Goal: Information Seeking & Learning: Learn about a topic

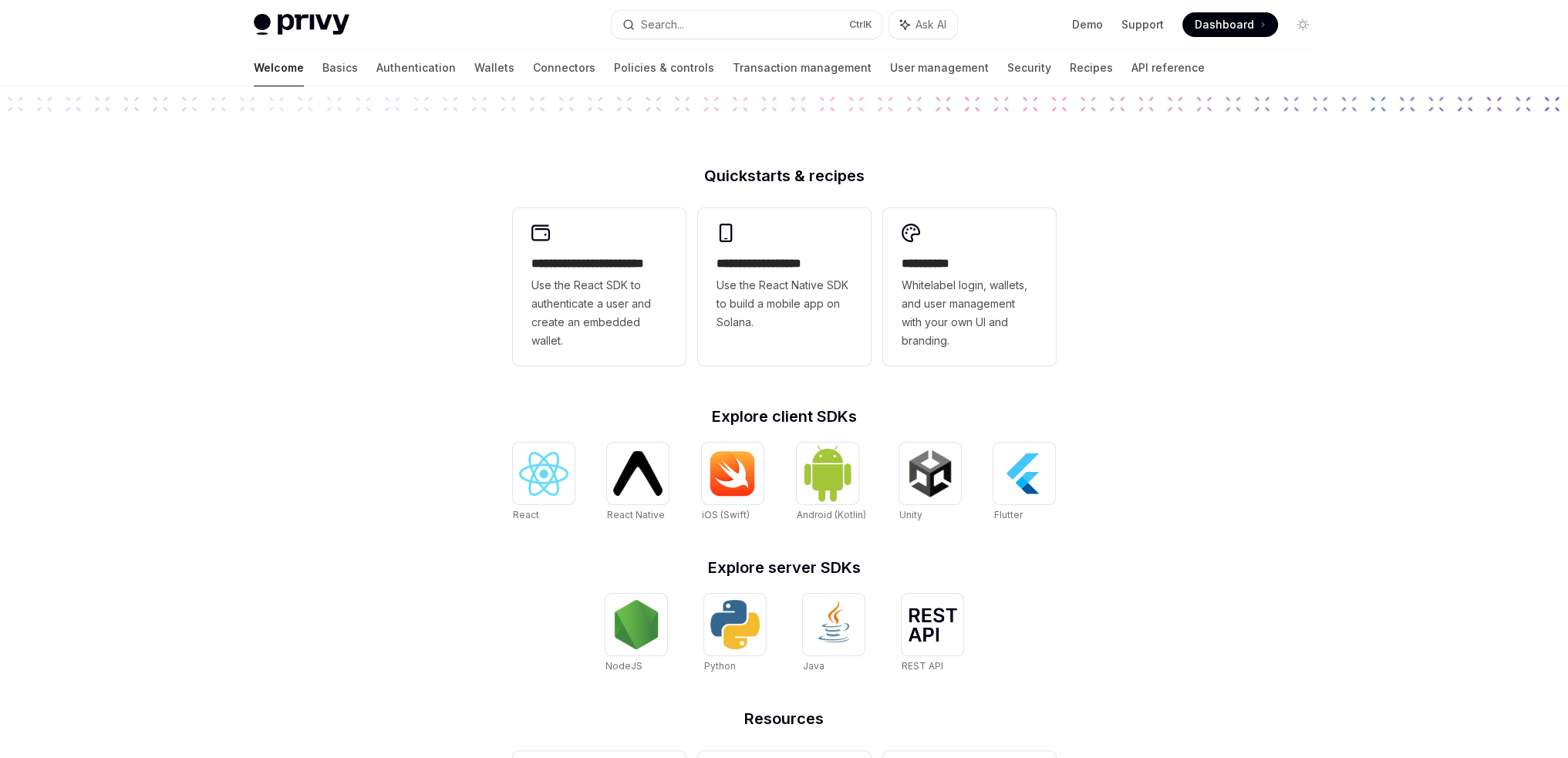
scroll to position [313, 0]
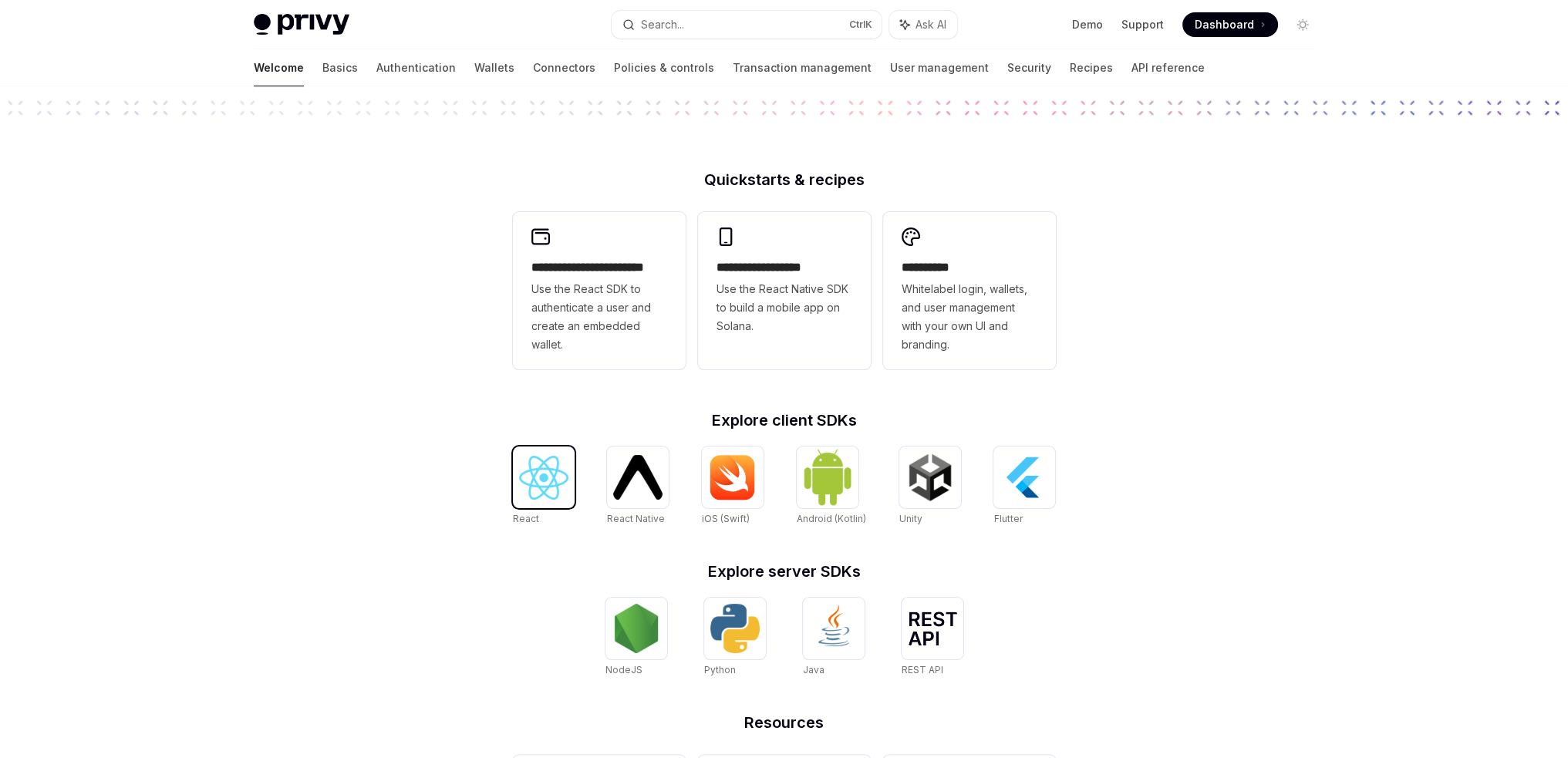
click at [528, 503] on div at bounding box center [543, 477] width 62 height 62
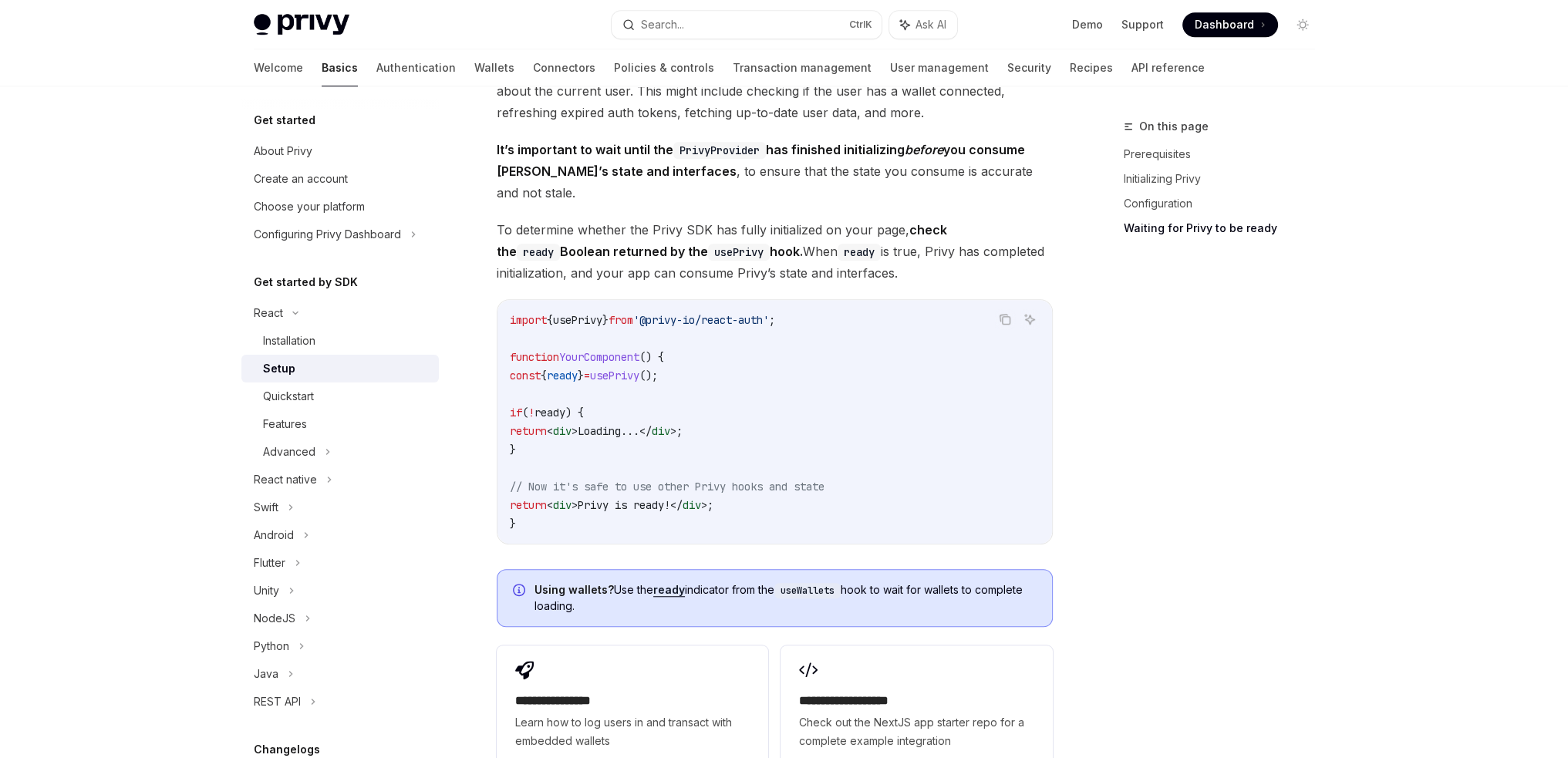
scroll to position [1892, 0]
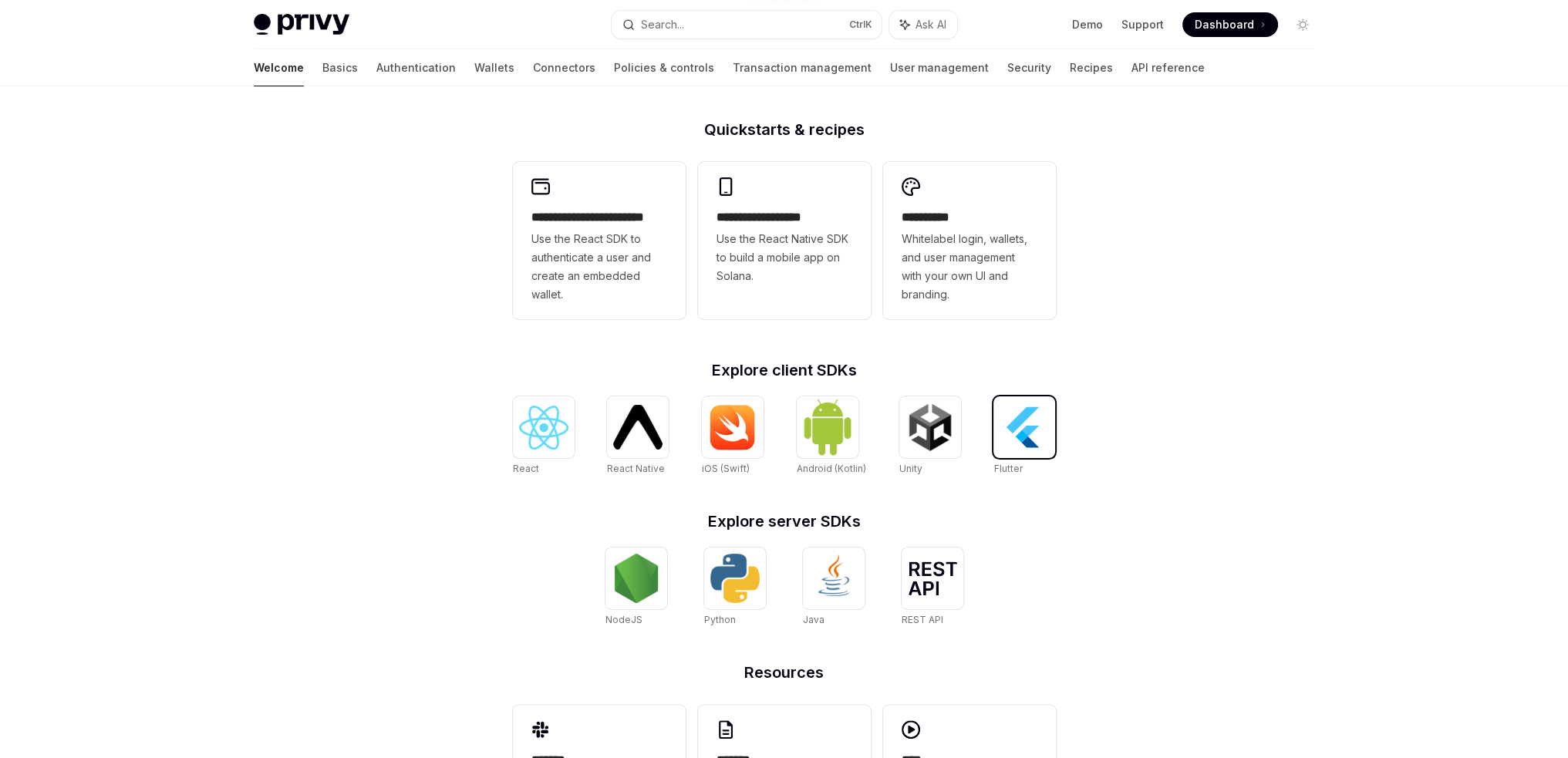
scroll to position [468, 0]
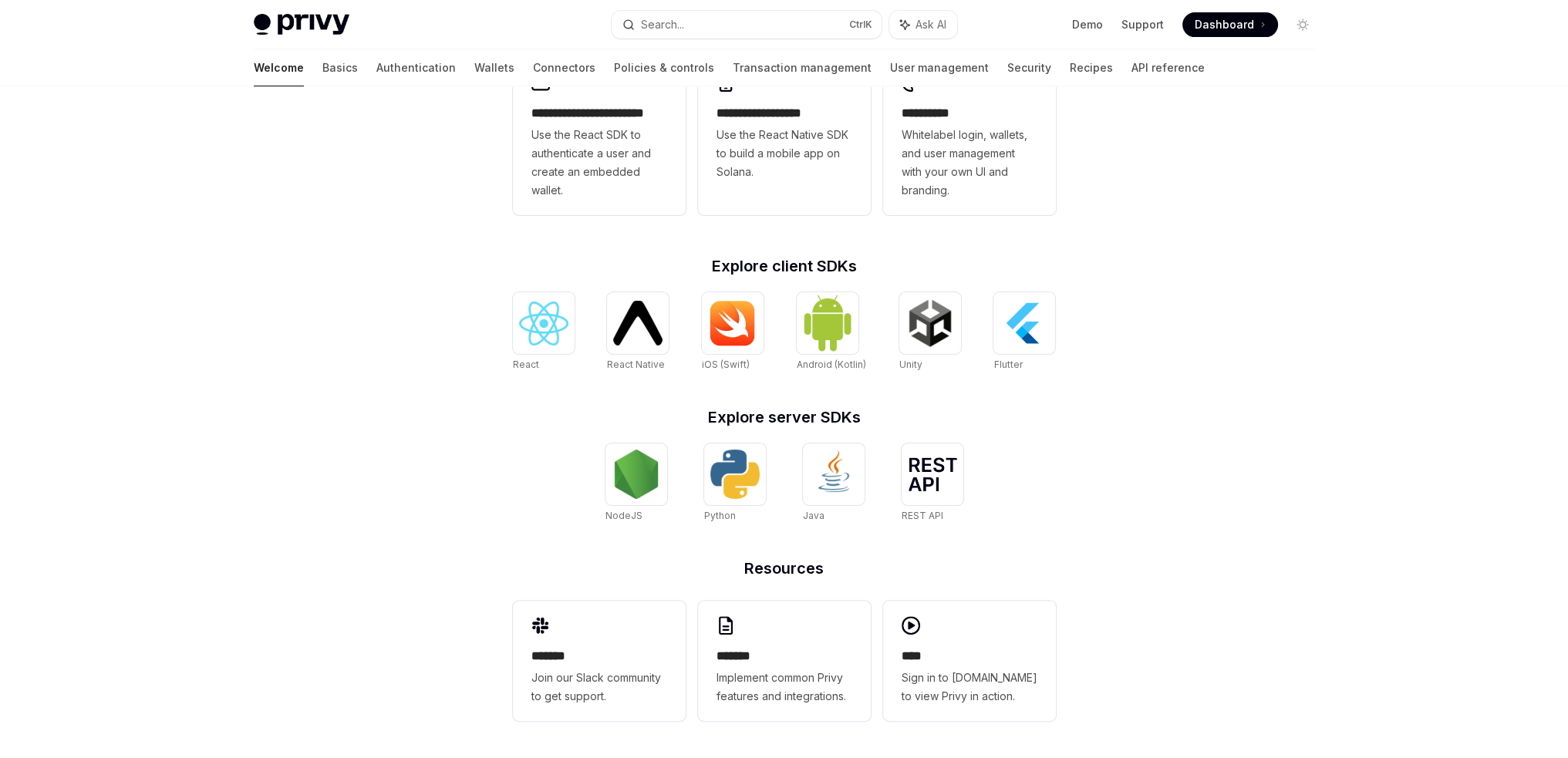
click at [1255, 585] on div "**********" at bounding box center [784, 188] width 1568 height 1139
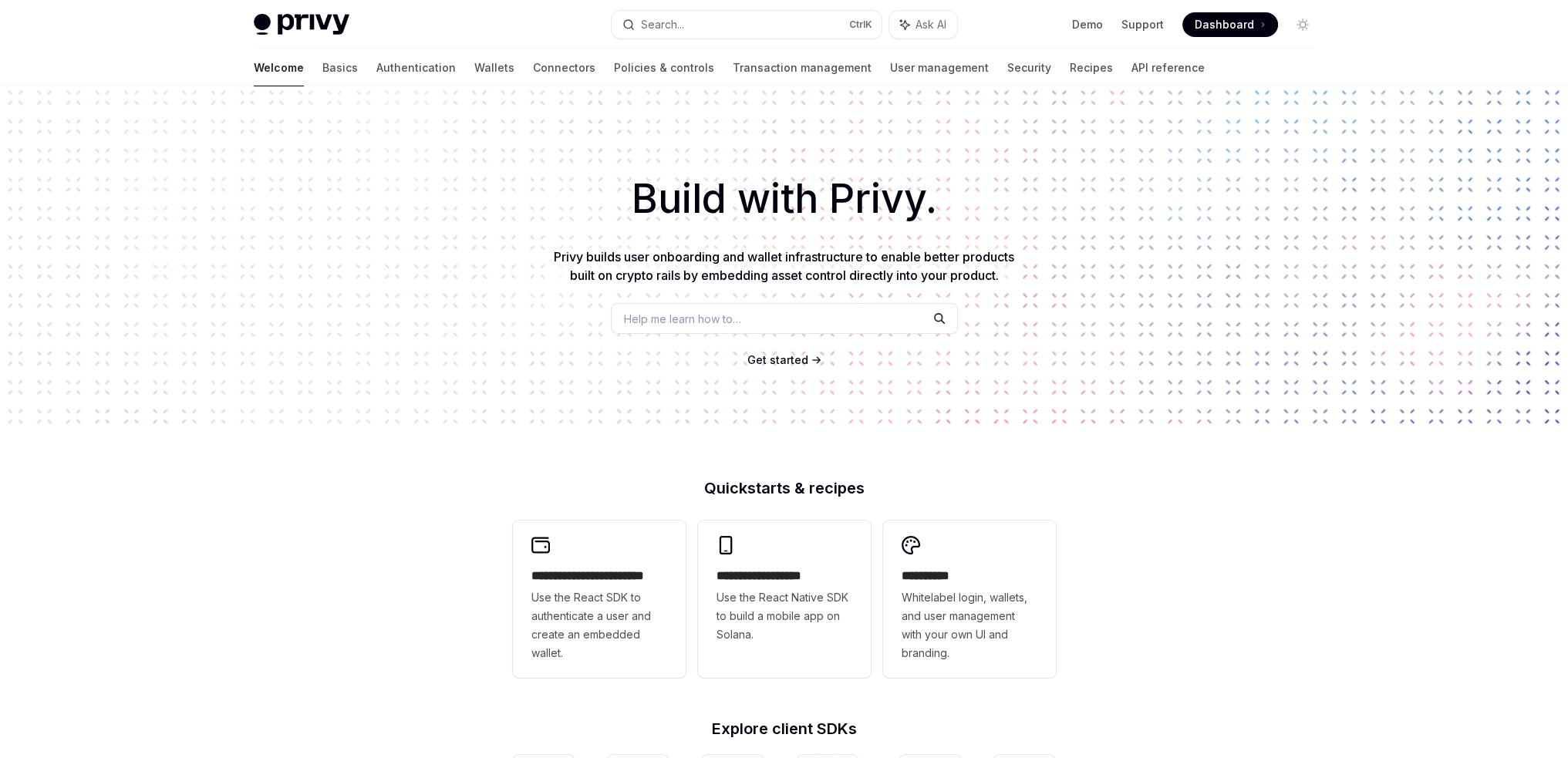
scroll to position [0, 0]
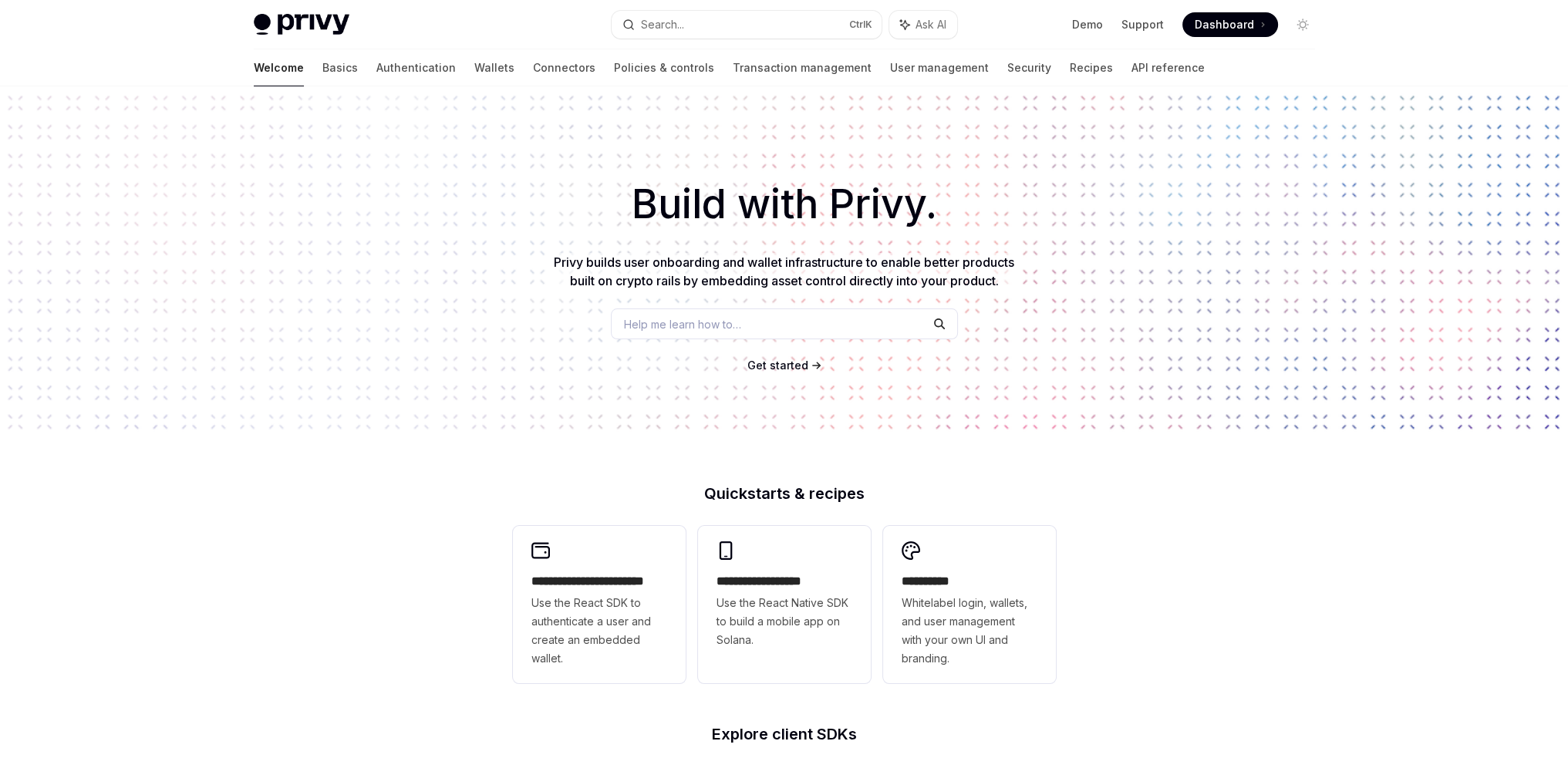
click at [1109, 527] on div "**********" at bounding box center [784, 656] width 1568 height 1139
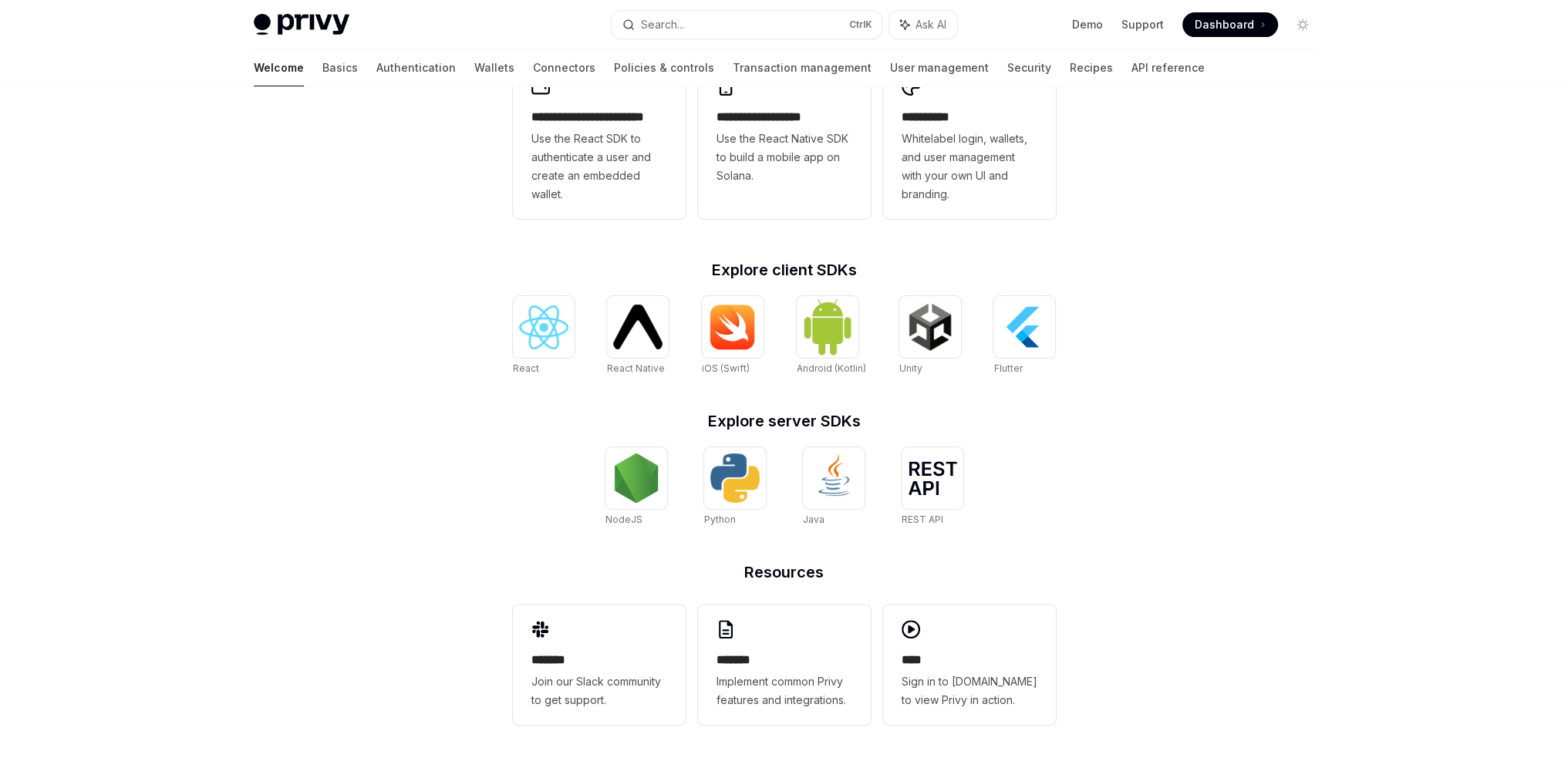
scroll to position [468, 0]
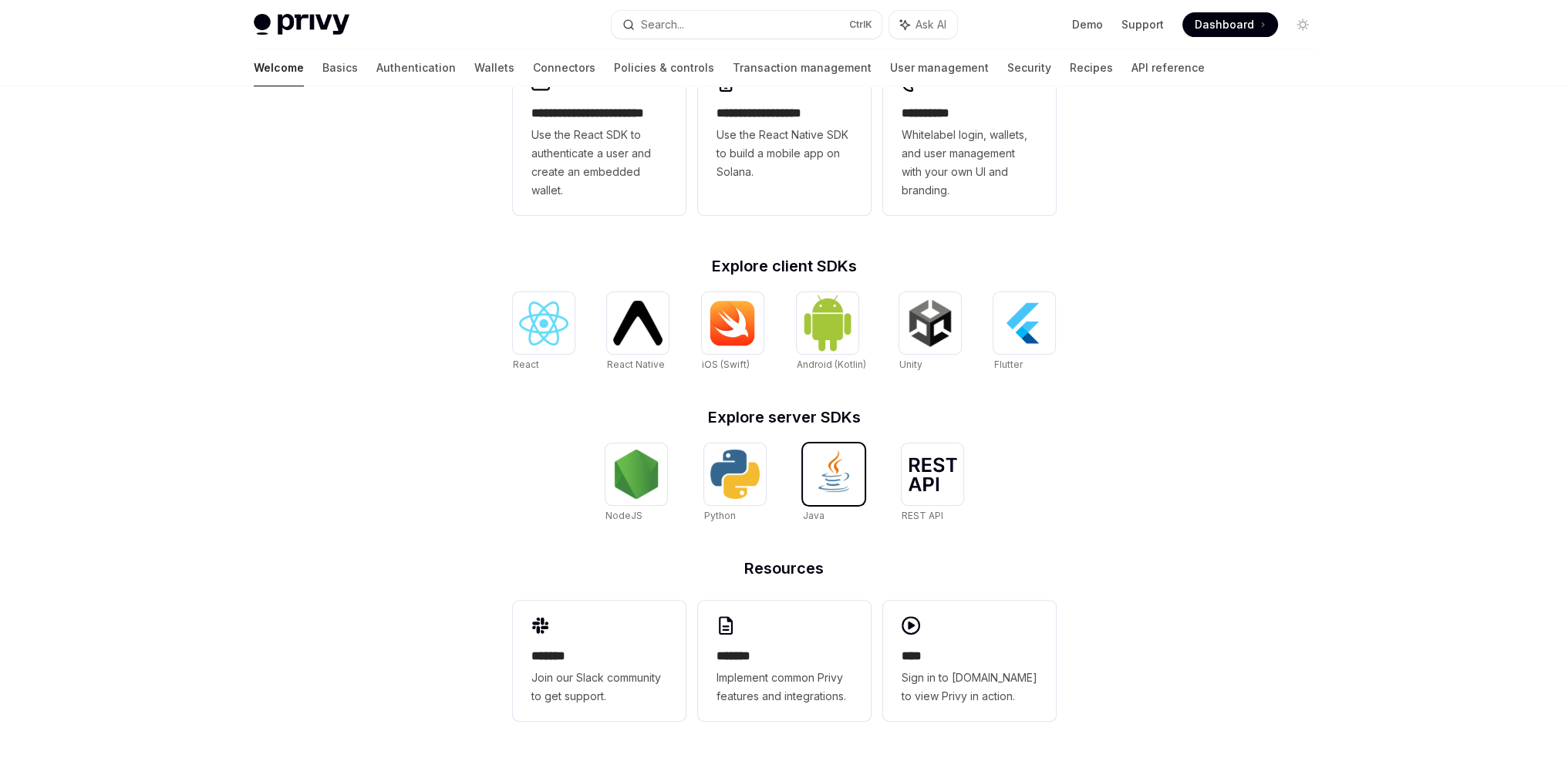
click at [819, 472] on img at bounding box center [833, 473] width 49 height 49
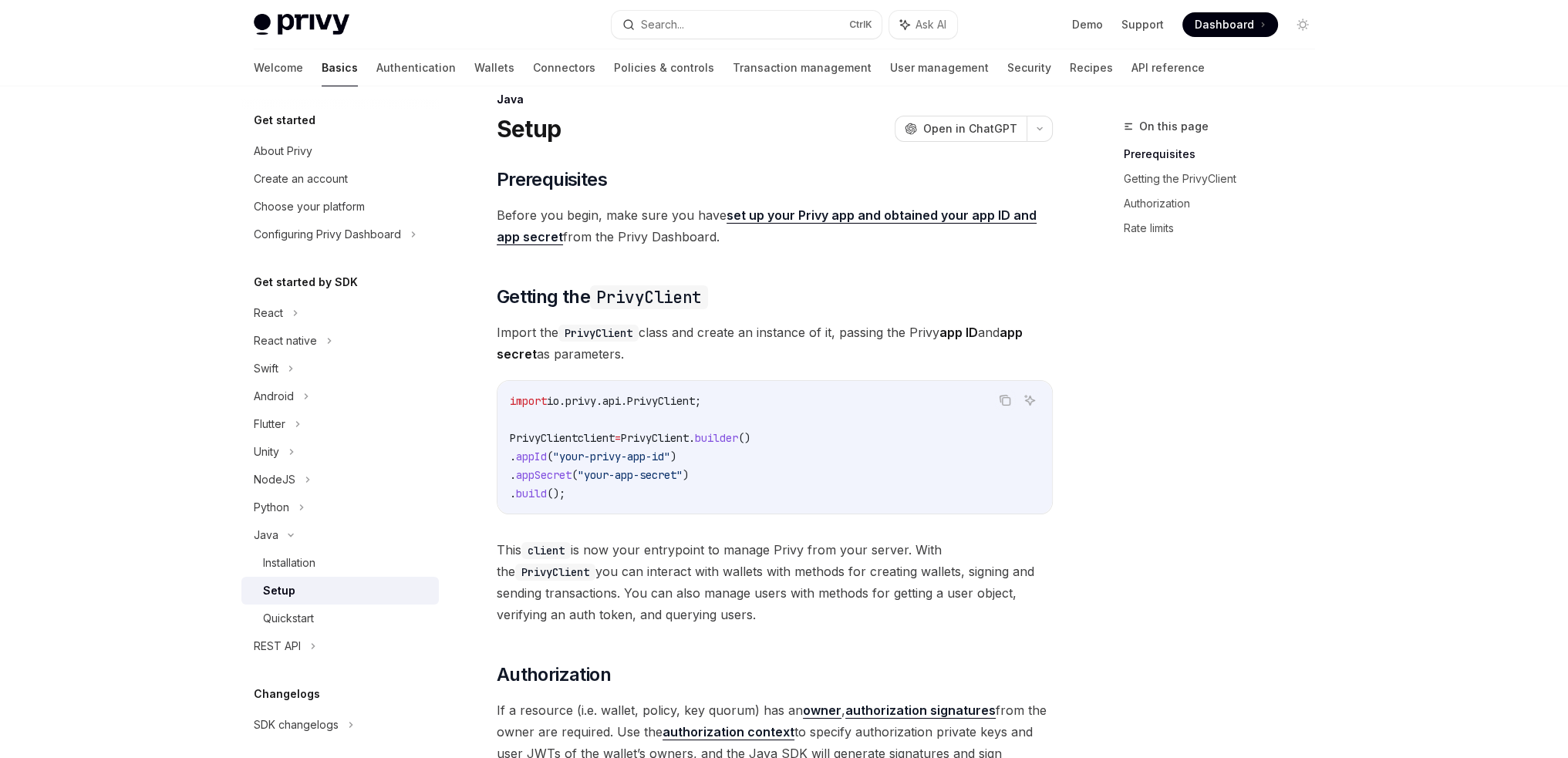
scroll to position [25, 0]
click at [488, 42] on div "Privy Docs home page Search... Ctrl K Ask AI Demo Support Dashboard Dashboard S…" at bounding box center [784, 24] width 1061 height 49
click at [533, 61] on link "Connectors" at bounding box center [564, 67] width 63 height 37
type textarea "*"
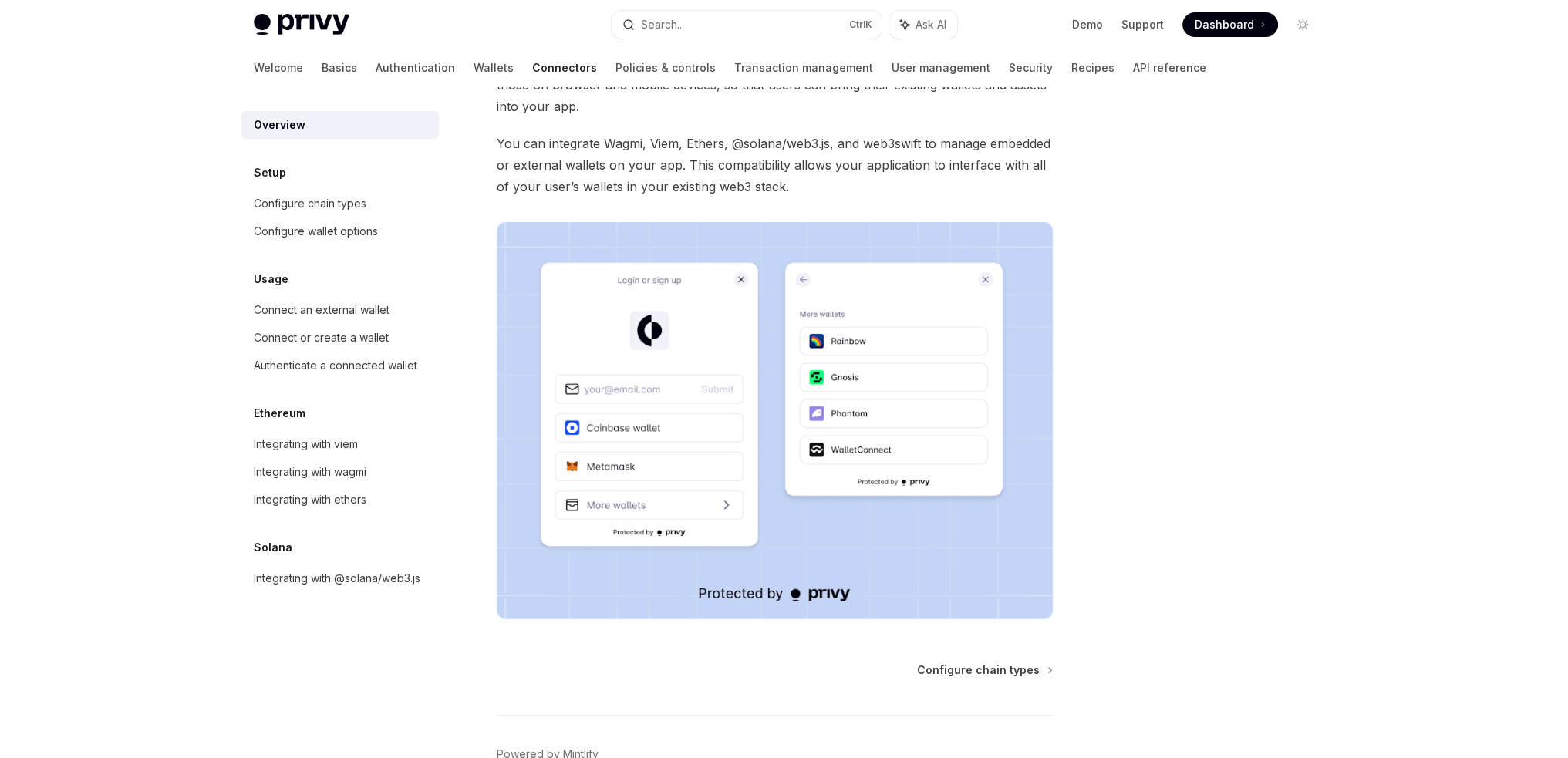
scroll to position [229, 0]
